Goal: Task Accomplishment & Management: Manage account settings

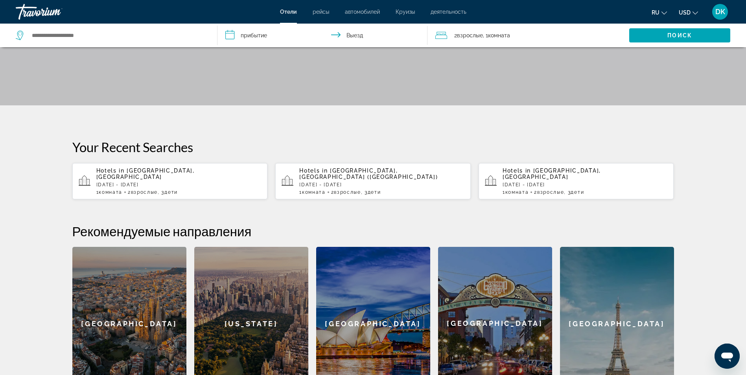
scroll to position [69, 0]
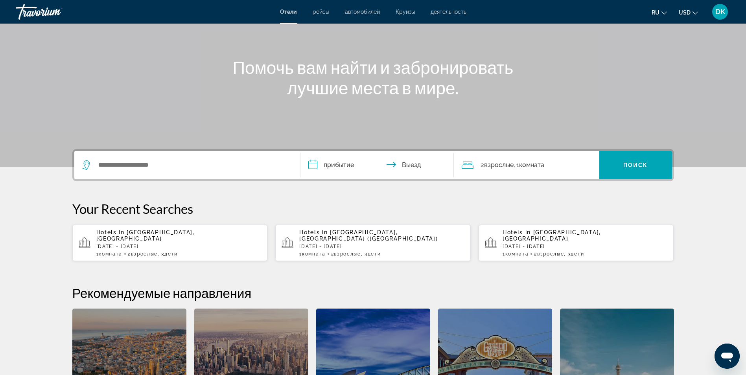
click at [127, 244] on p "Sun, 14 Sep - Thu, 18 Sep" at bounding box center [178, 247] width 165 height 6
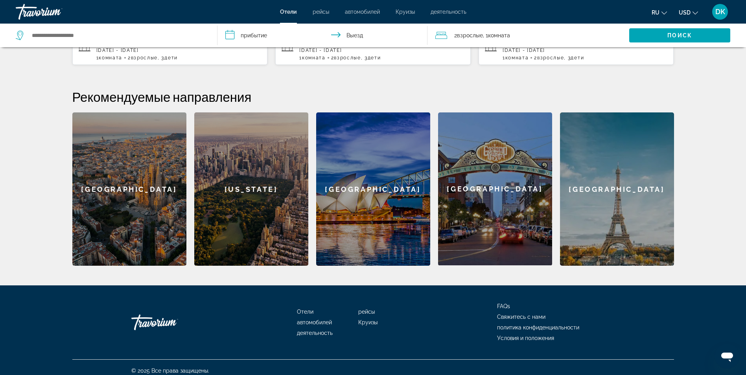
scroll to position [265, 0]
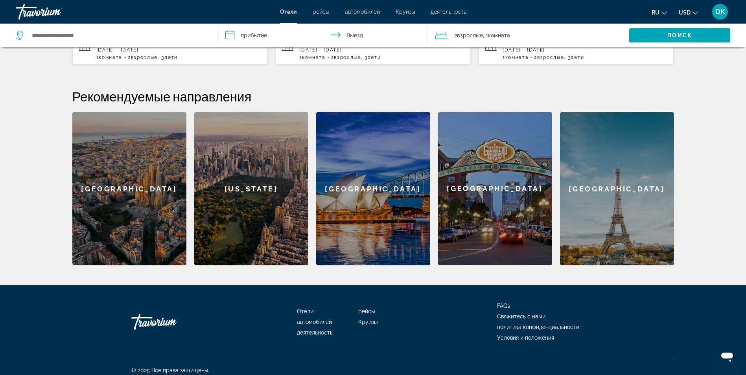
click at [129, 189] on div "Barcelona" at bounding box center [129, 188] width 114 height 153
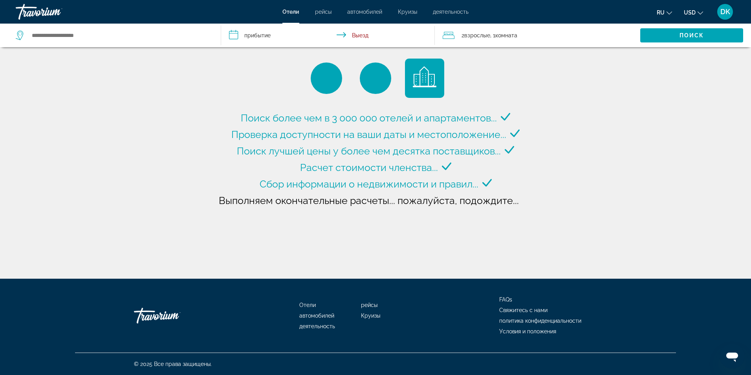
type input "**********"
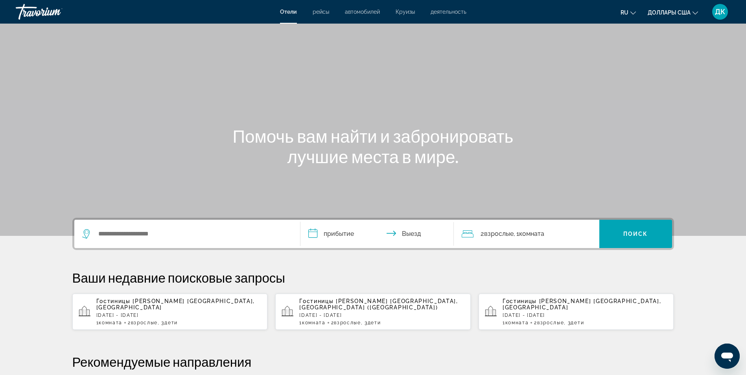
click at [404, 11] on span "Круизы" at bounding box center [404, 12] width 19 height 6
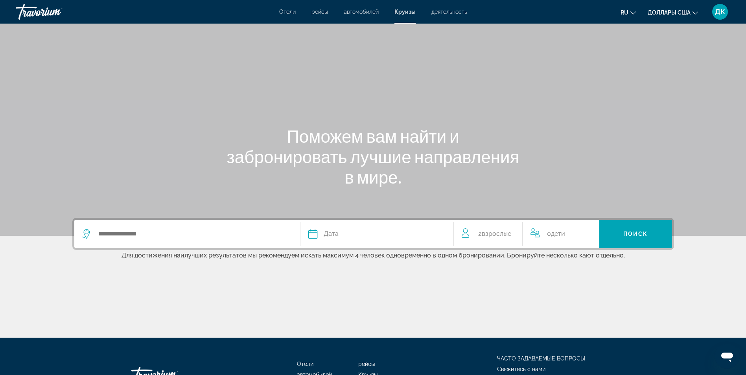
click at [441, 10] on span "деятельность" at bounding box center [449, 12] width 36 height 6
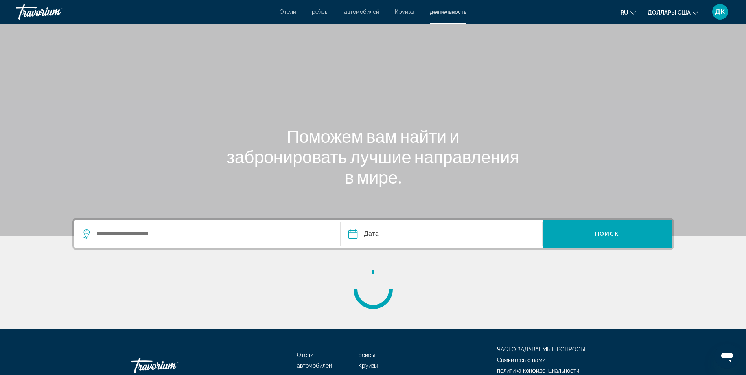
click at [358, 13] on span "автомобилей" at bounding box center [361, 12] width 35 height 6
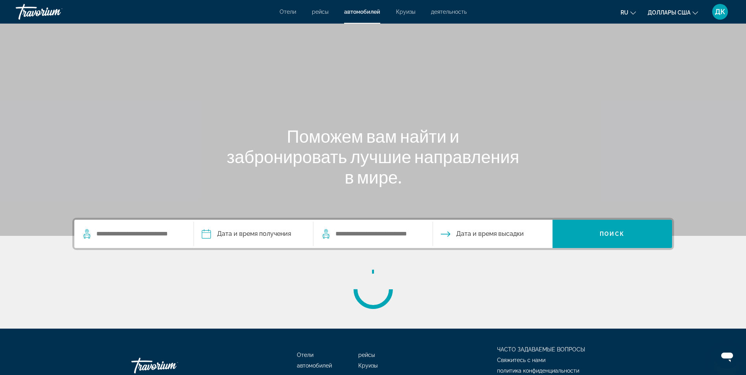
click at [323, 14] on span "рейсы" at bounding box center [320, 12] width 17 height 6
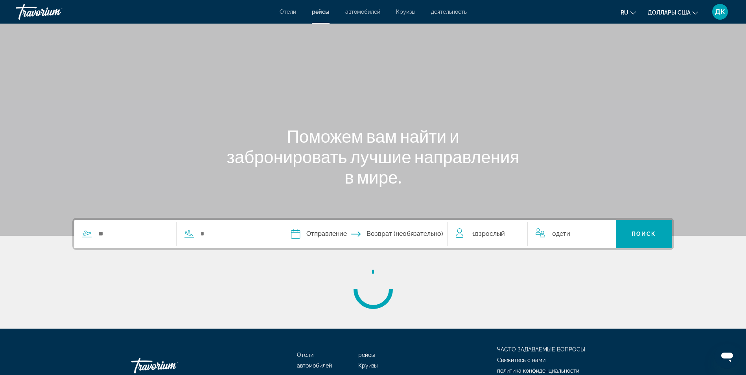
click at [287, 14] on span "Отели" at bounding box center [287, 12] width 17 height 6
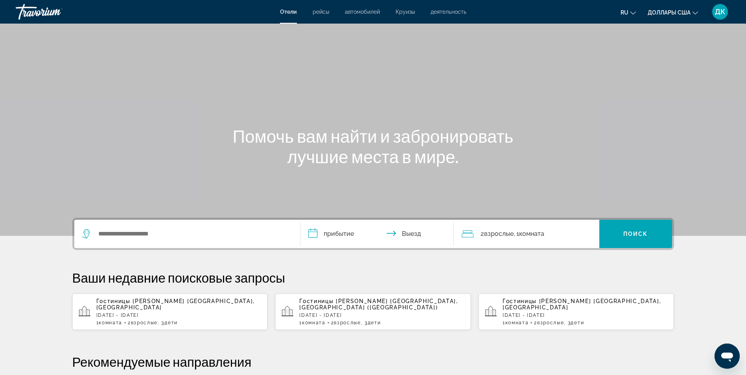
click at [680, 12] on span "Доллары США" at bounding box center [668, 12] width 43 height 6
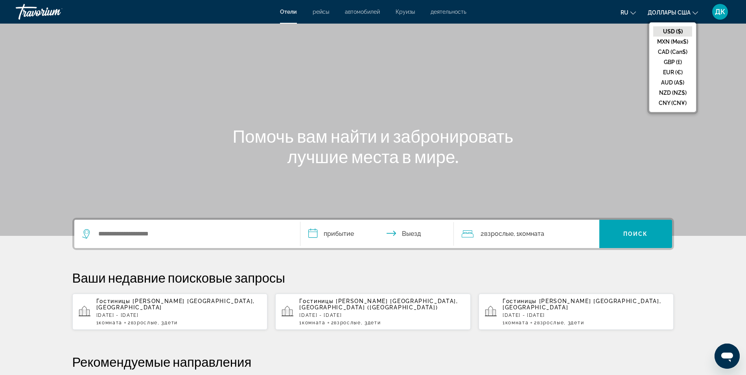
click at [676, 30] on button "USD ($)" at bounding box center [672, 31] width 39 height 10
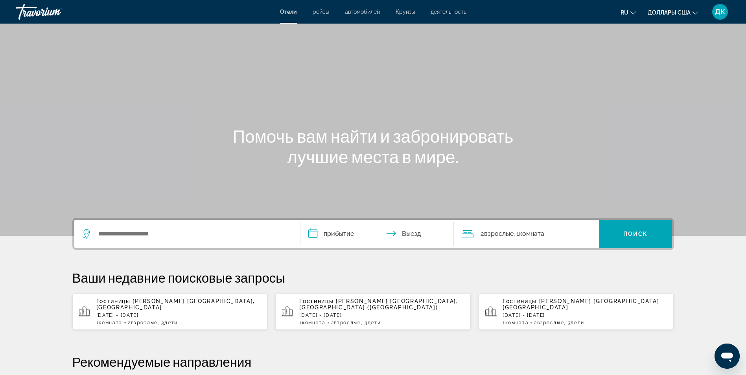
click at [717, 12] on span "ДК" at bounding box center [719, 12] width 10 height 8
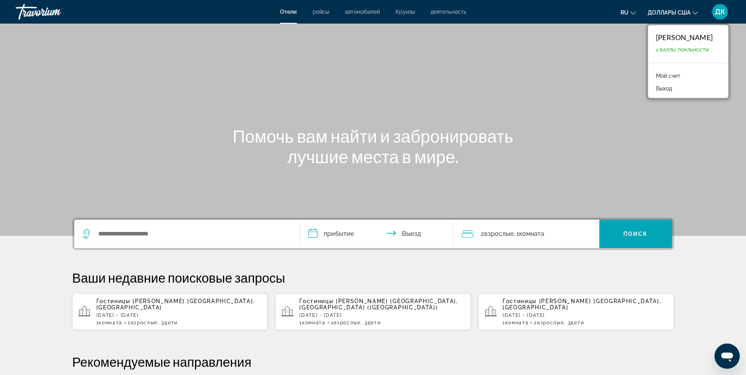
click at [680, 74] on link "Мой счет" at bounding box center [668, 76] width 32 height 10
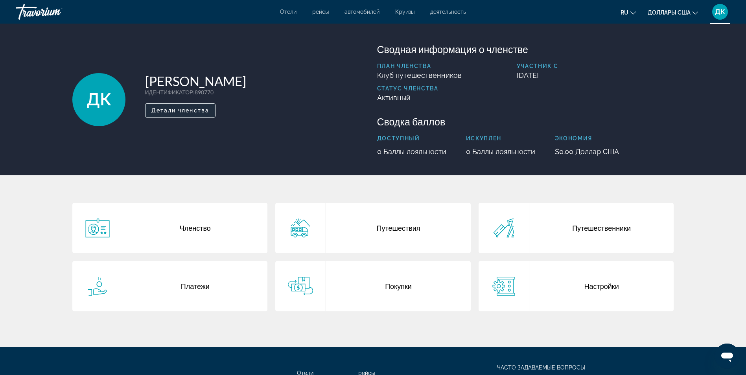
click at [168, 113] on span "Детали членства" at bounding box center [180, 110] width 58 height 6
